Goal: Transaction & Acquisition: Purchase product/service

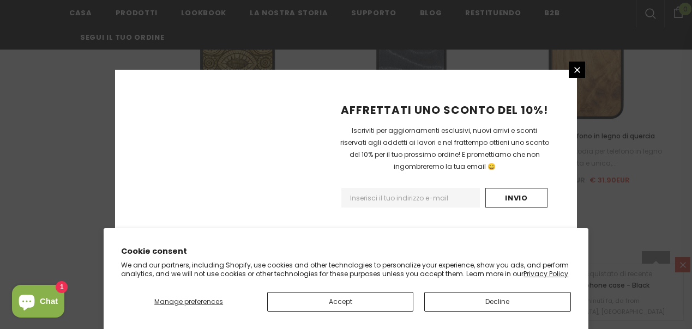
scroll to position [1418, 0]
